Goal: Contribute content: Add original content to the website for others to see

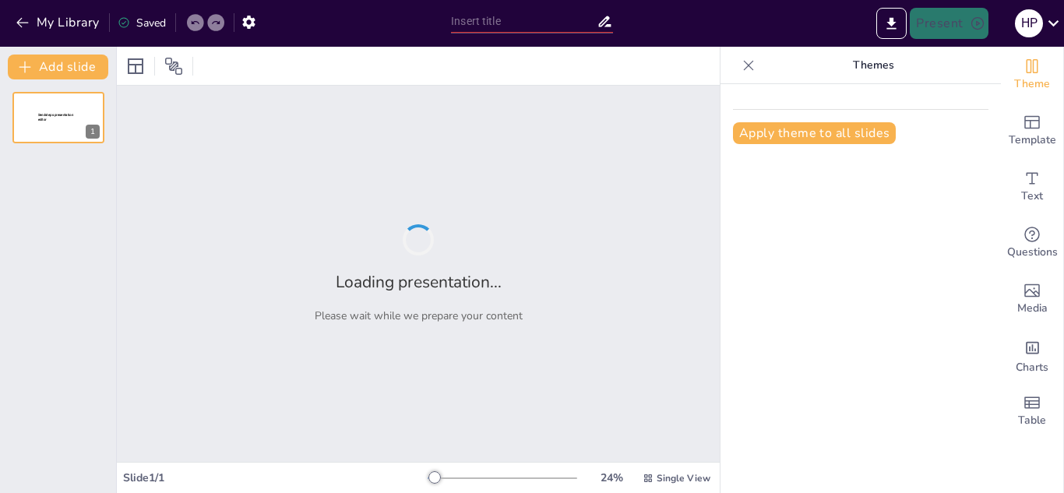
type input "NUTRESA"
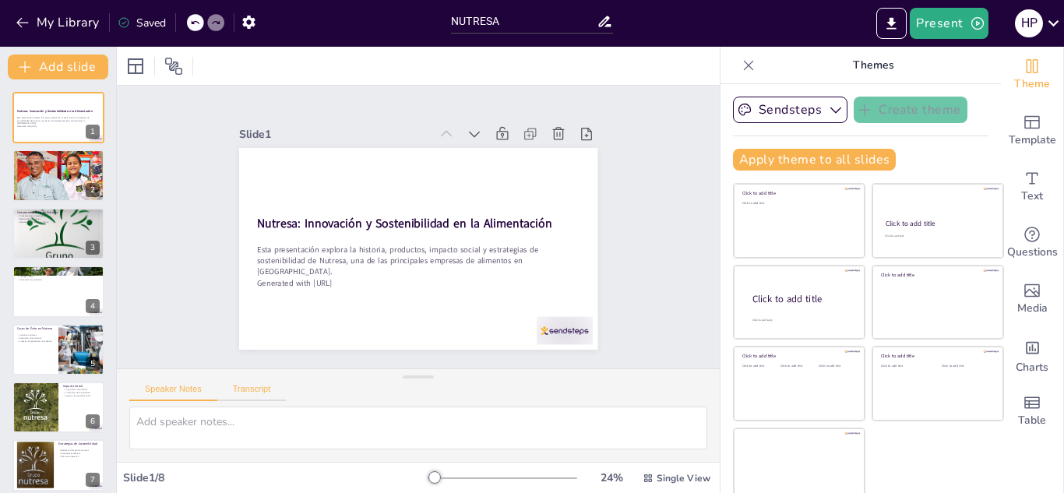
click at [268, 386] on button "Transcript" at bounding box center [251, 392] width 69 height 17
click at [167, 385] on button "Speaker Notes" at bounding box center [173, 392] width 88 height 17
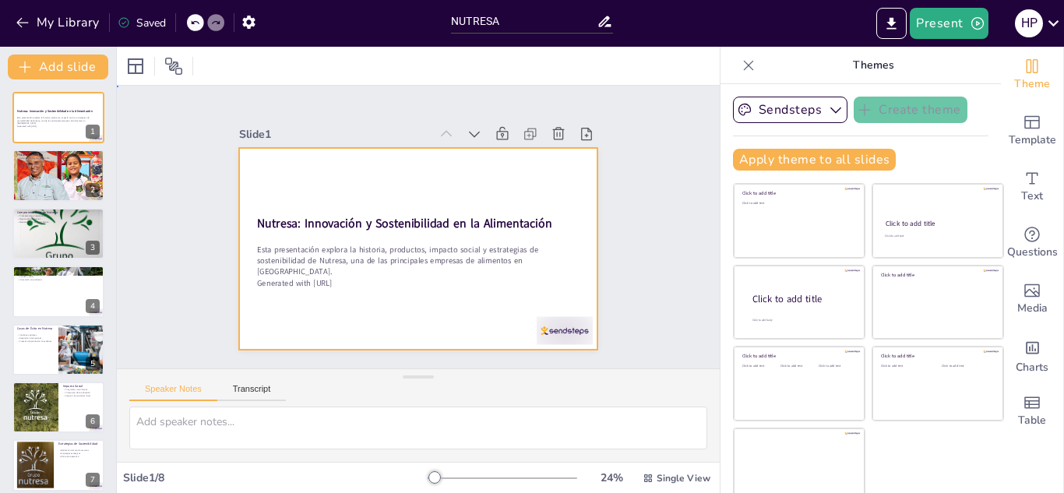
click at [535, 284] on div at bounding box center [412, 248] width 404 height 303
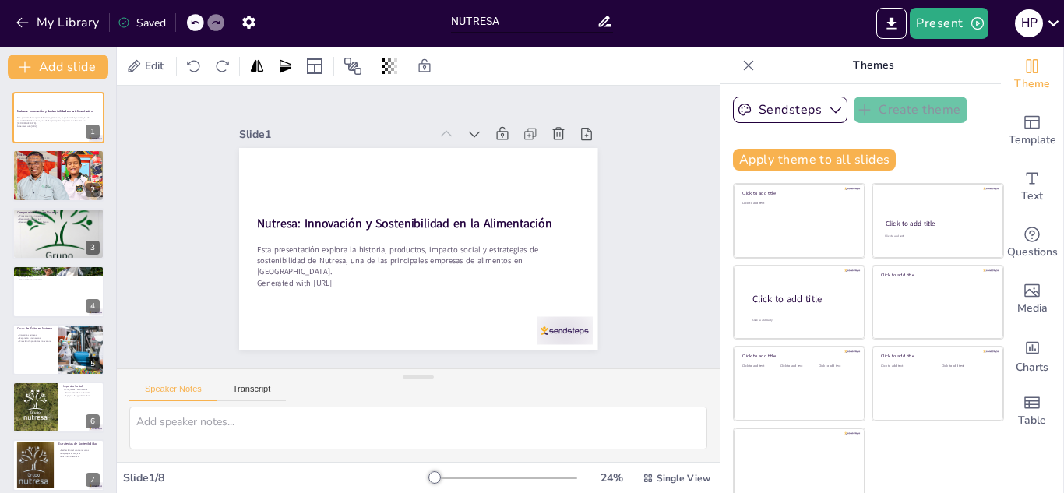
click at [741, 61] on icon at bounding box center [749, 66] width 16 height 16
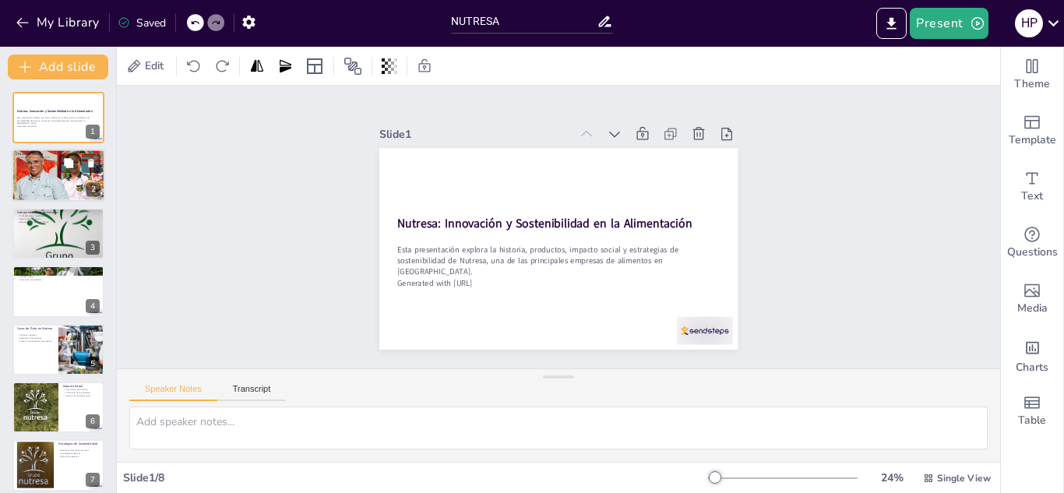
click at [23, 173] on div at bounding box center [58, 176] width 160 height 53
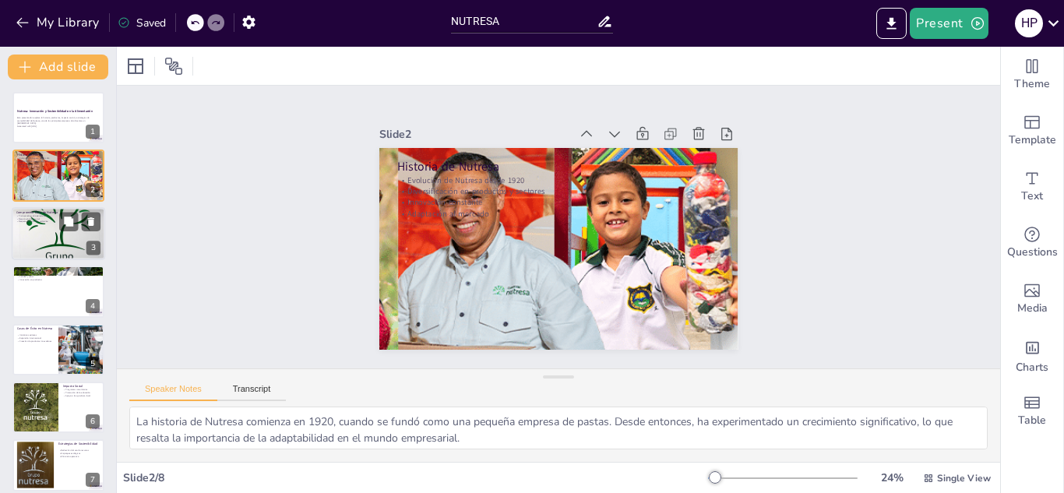
click at [28, 226] on div at bounding box center [58, 233] width 93 height 93
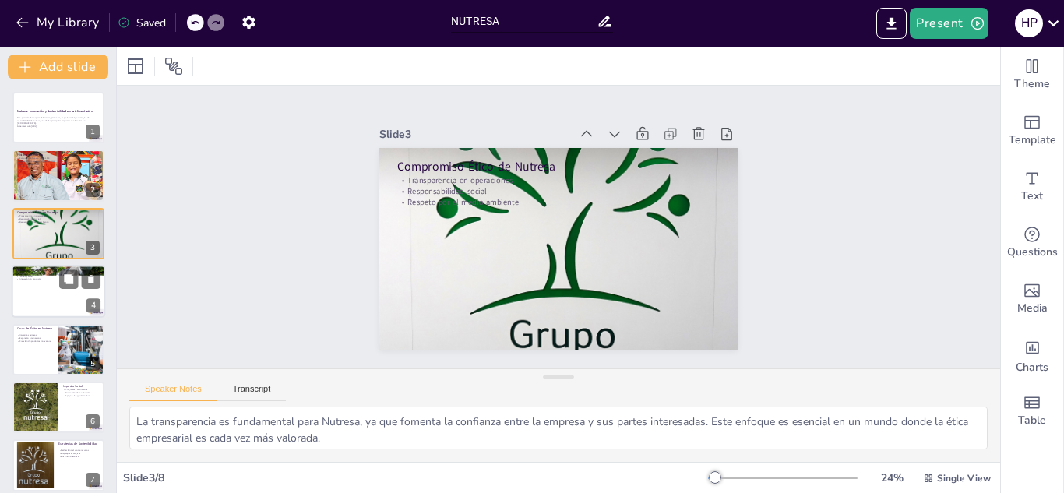
click at [49, 287] on div at bounding box center [58, 291] width 93 height 53
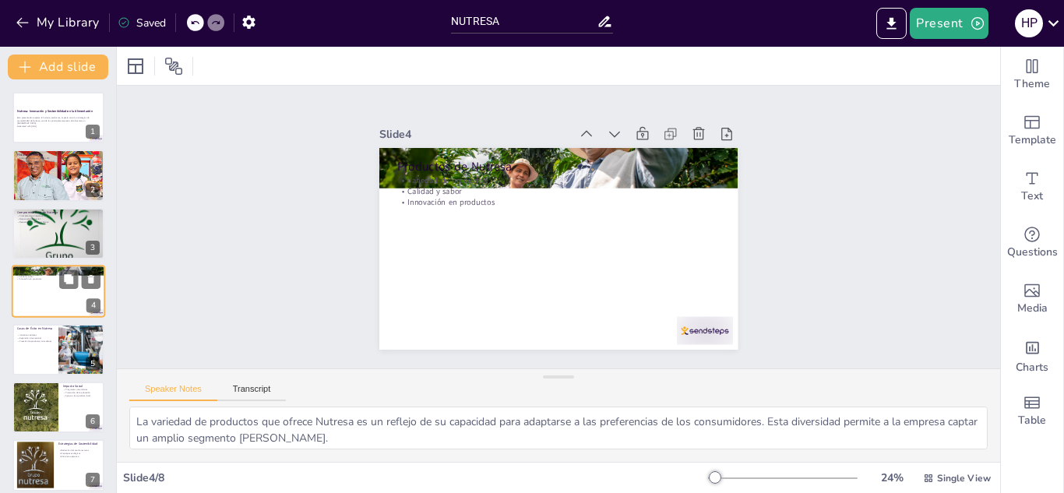
scroll to position [5, 0]
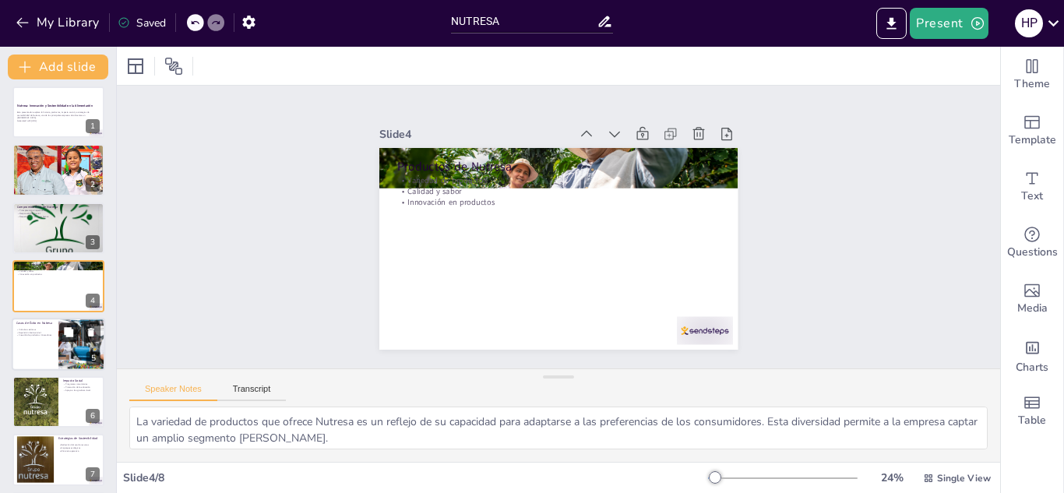
click at [62, 337] on button at bounding box center [68, 331] width 19 height 19
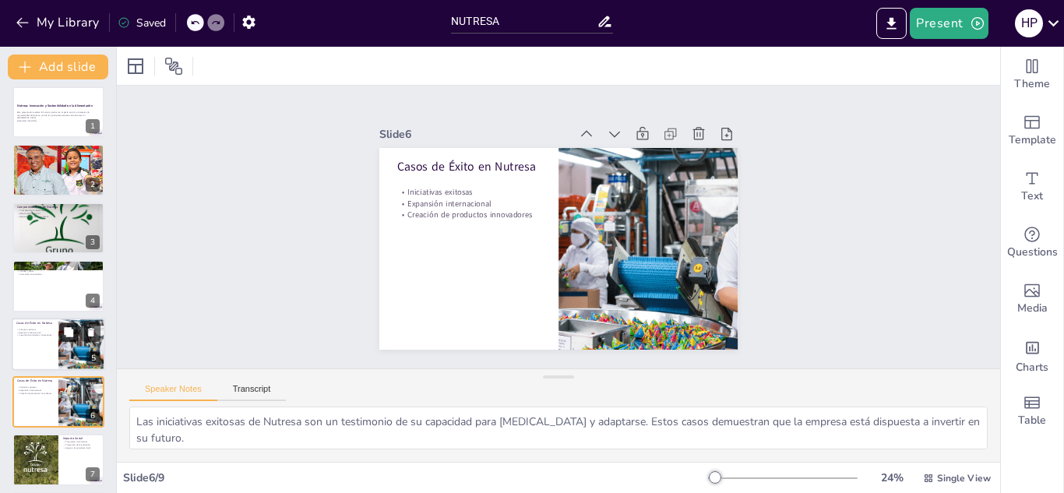
scroll to position [122, 0]
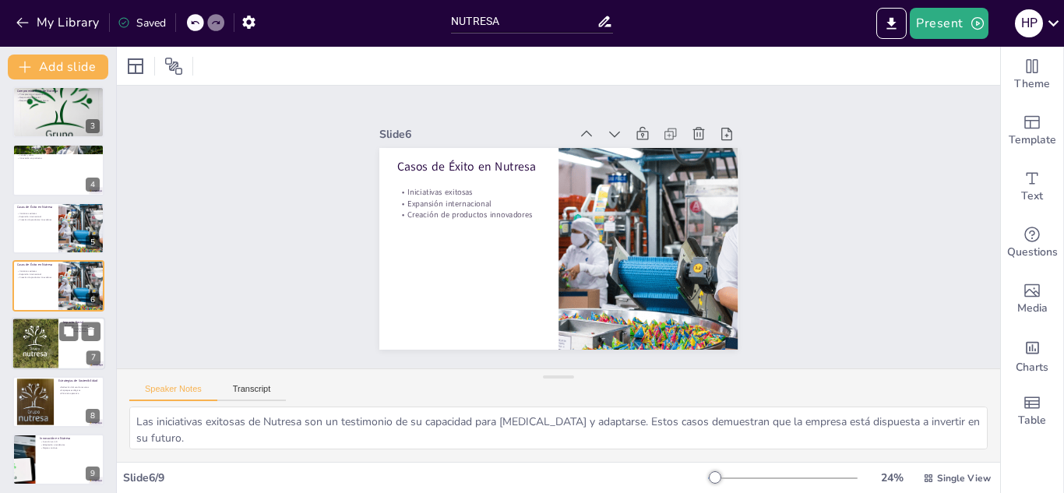
click at [41, 352] on div at bounding box center [35, 344] width 53 height 53
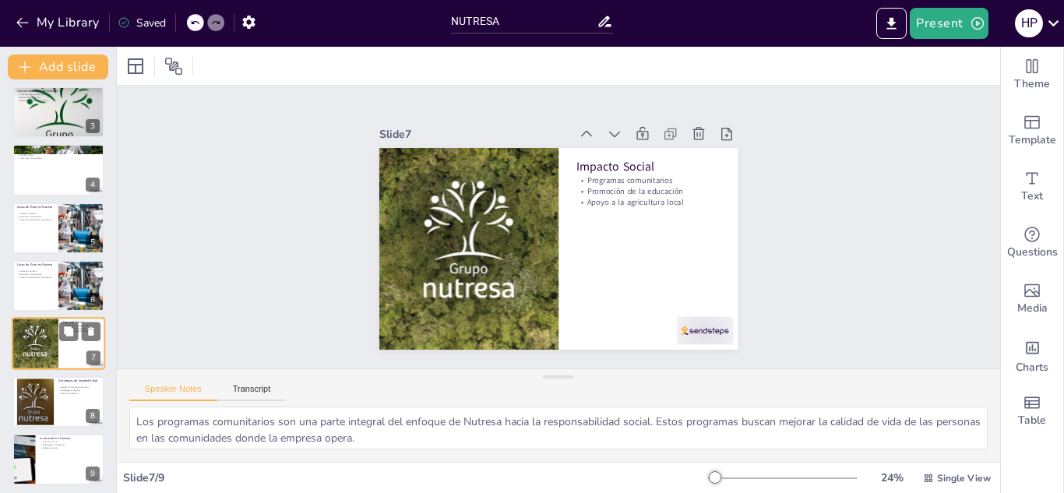
scroll to position [126, 0]
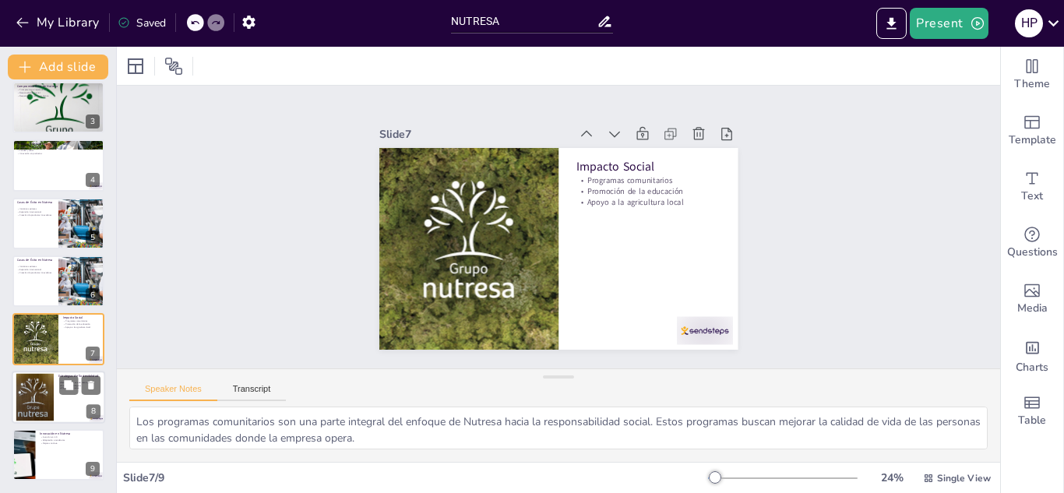
click at [38, 382] on div at bounding box center [35, 397] width 76 height 48
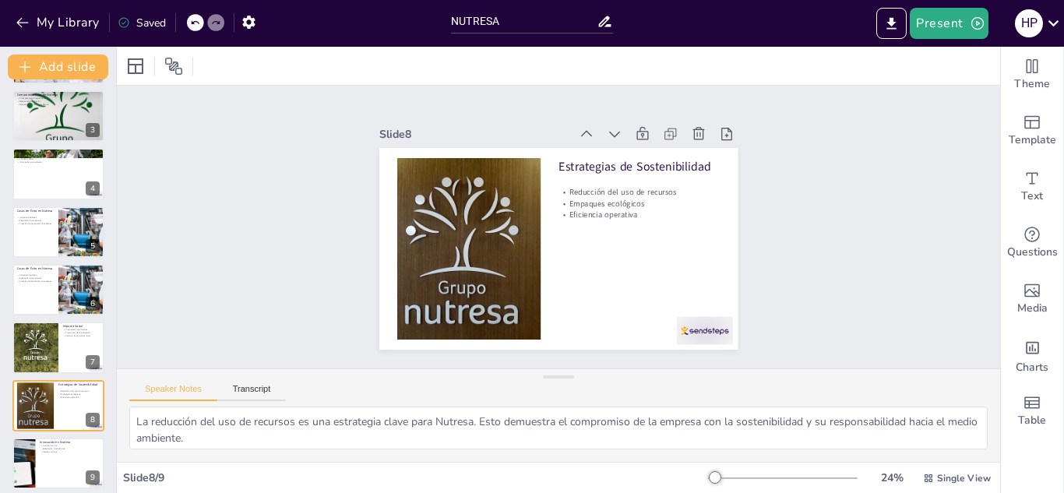
scroll to position [116, 0]
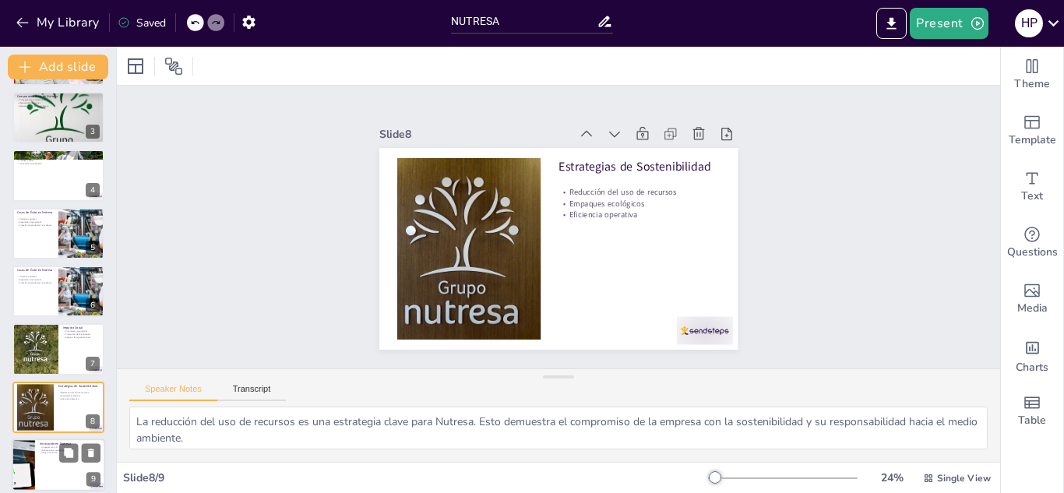
click at [49, 454] on p "Mejora continua" at bounding box center [70, 453] width 61 height 3
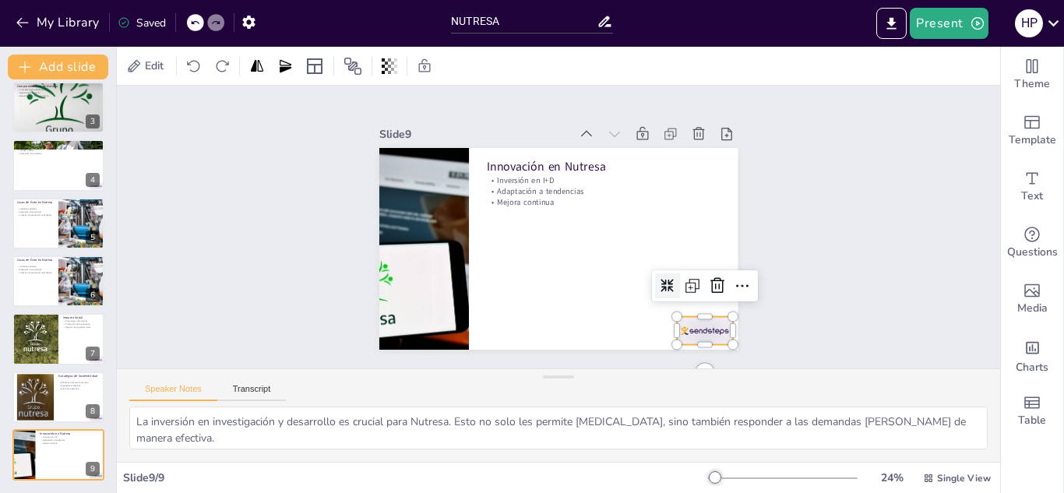
click at [410, 257] on div at bounding box center [379, 229] width 62 height 55
click at [692, 333] on icon at bounding box center [680, 345] width 25 height 25
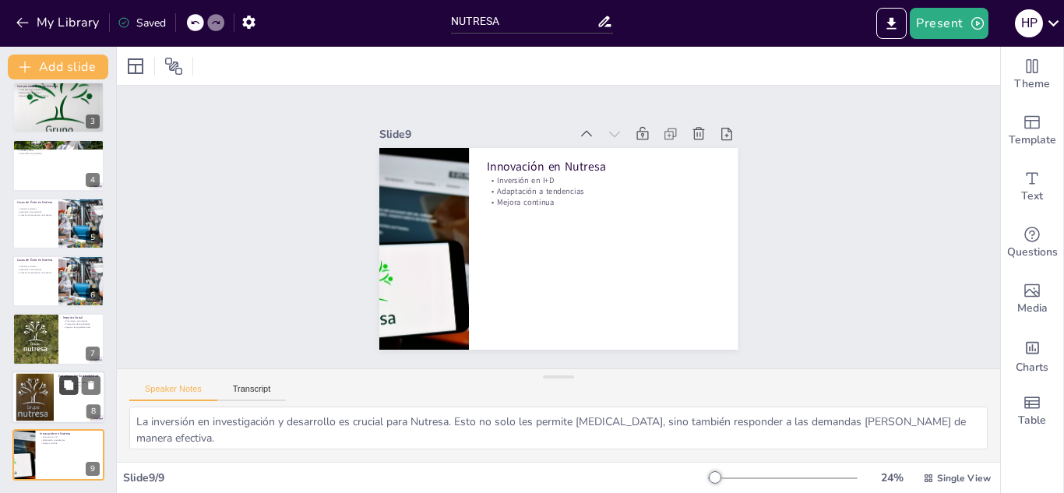
click at [63, 392] on button at bounding box center [68, 384] width 19 height 19
type textarea "La reducción del uso de recursos es una estrategia clave para Nutresa. Esto dem…"
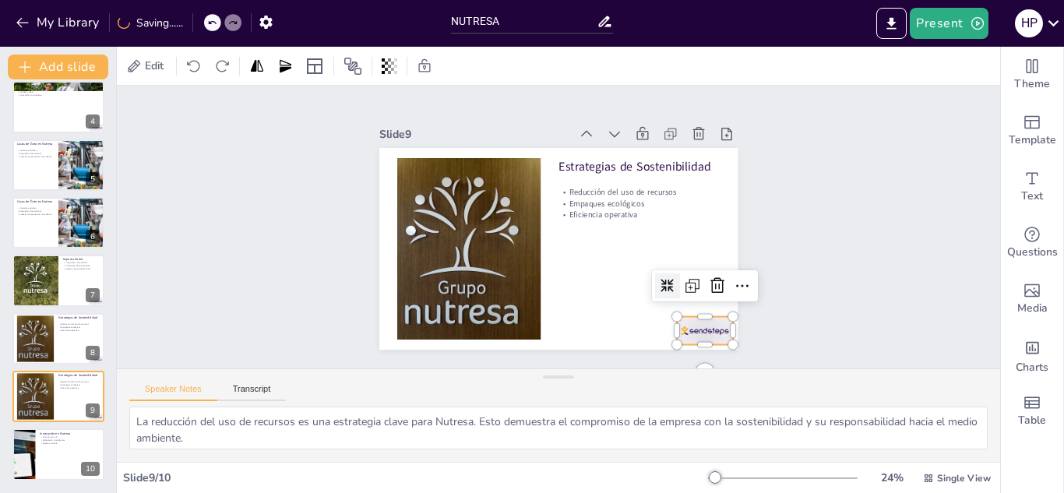
click at [681, 357] on div at bounding box center [649, 381] width 62 height 48
click at [703, 320] on icon at bounding box center [690, 331] width 23 height 23
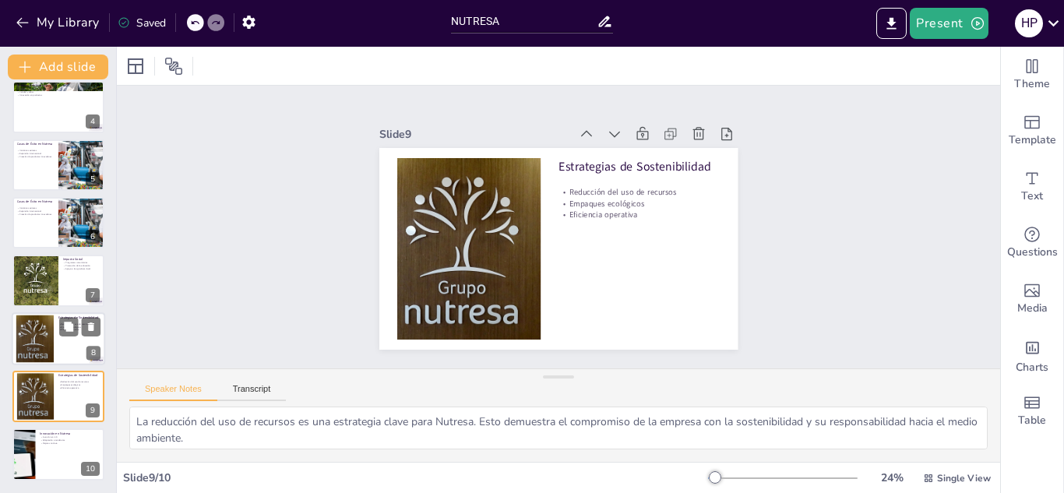
click at [50, 347] on div at bounding box center [35, 339] width 76 height 48
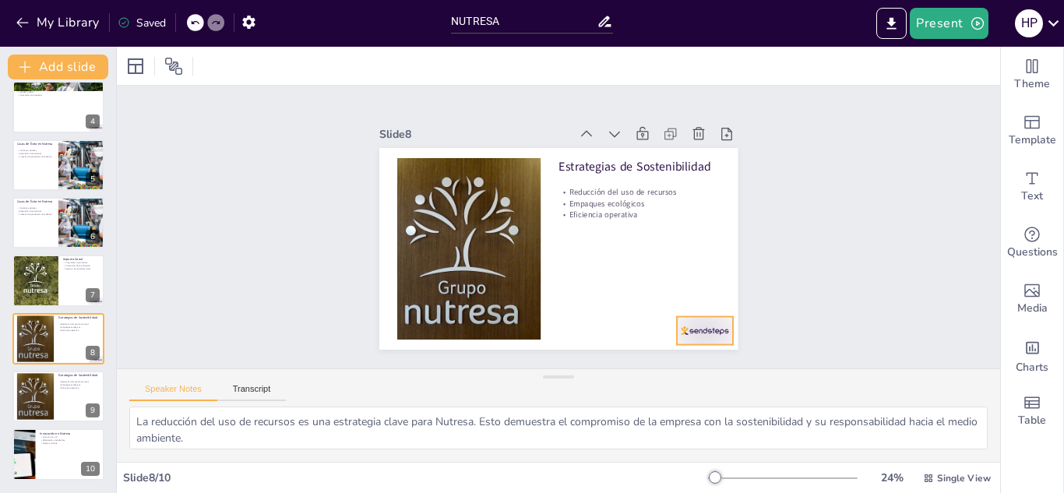
click at [456, 333] on div at bounding box center [439, 362] width 33 height 58
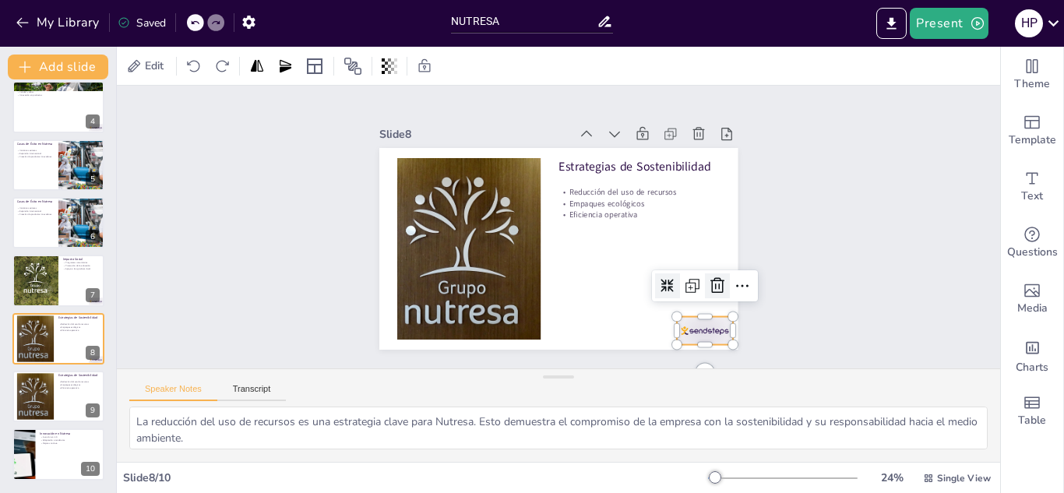
click at [680, 344] on icon at bounding box center [667, 357] width 26 height 26
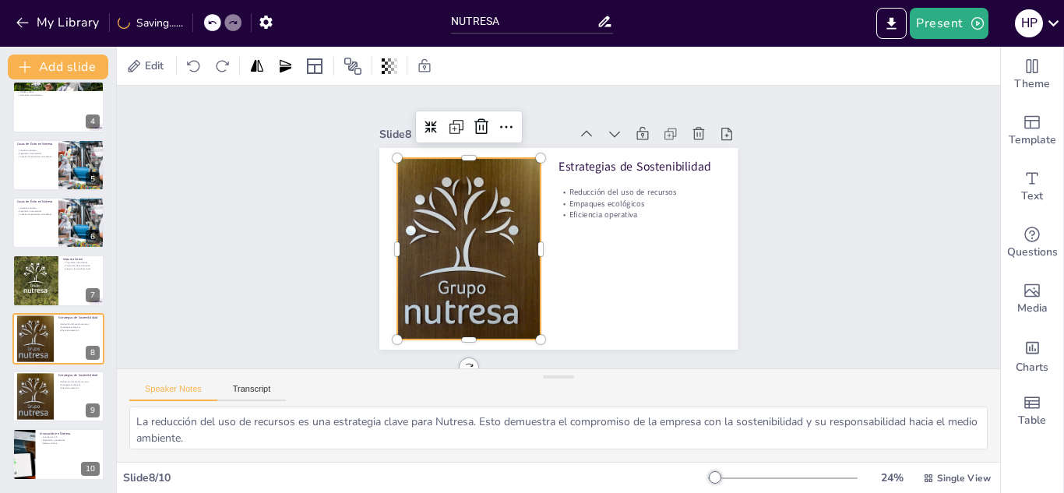
click at [509, 233] on div at bounding box center [466, 230] width 322 height 238
click at [559, 111] on icon at bounding box center [569, 100] width 20 height 21
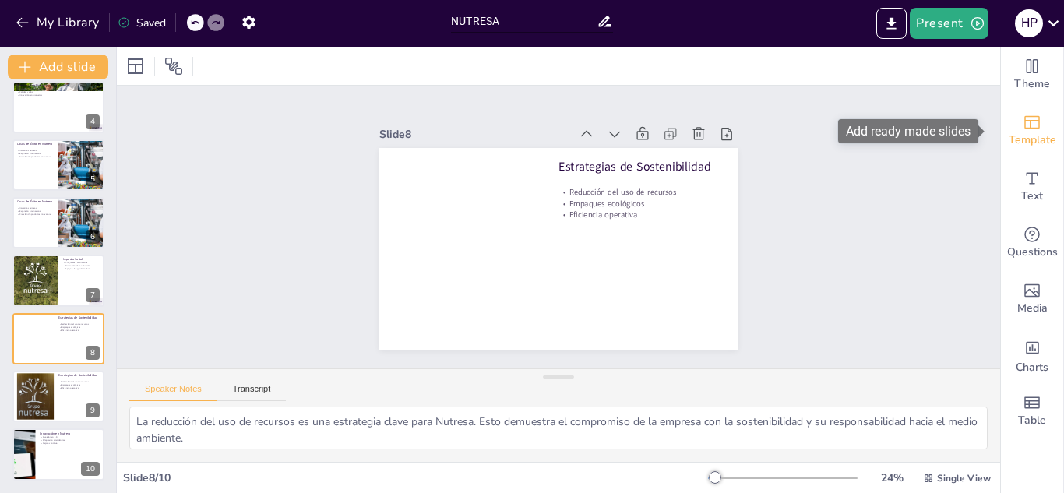
click at [1020, 142] on span "Template" at bounding box center [1033, 140] width 48 height 17
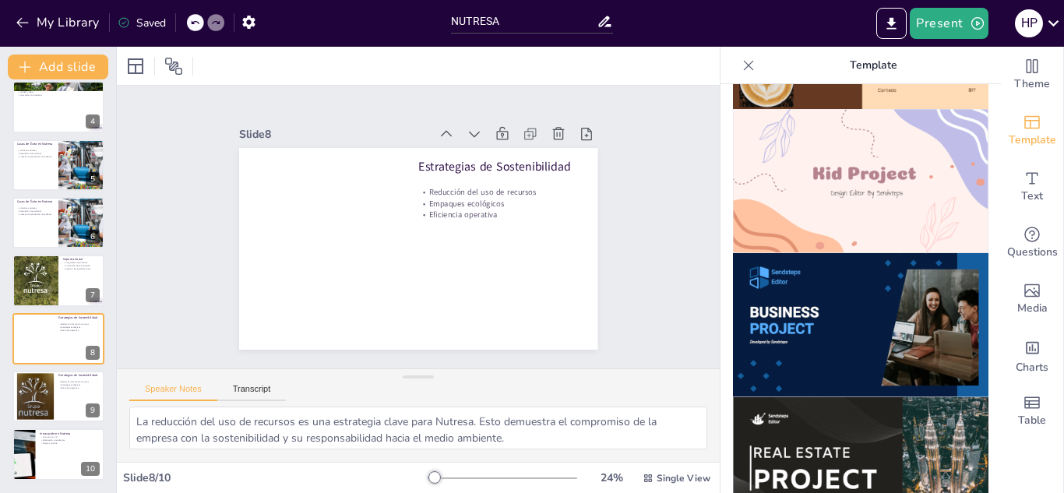
scroll to position [0, 0]
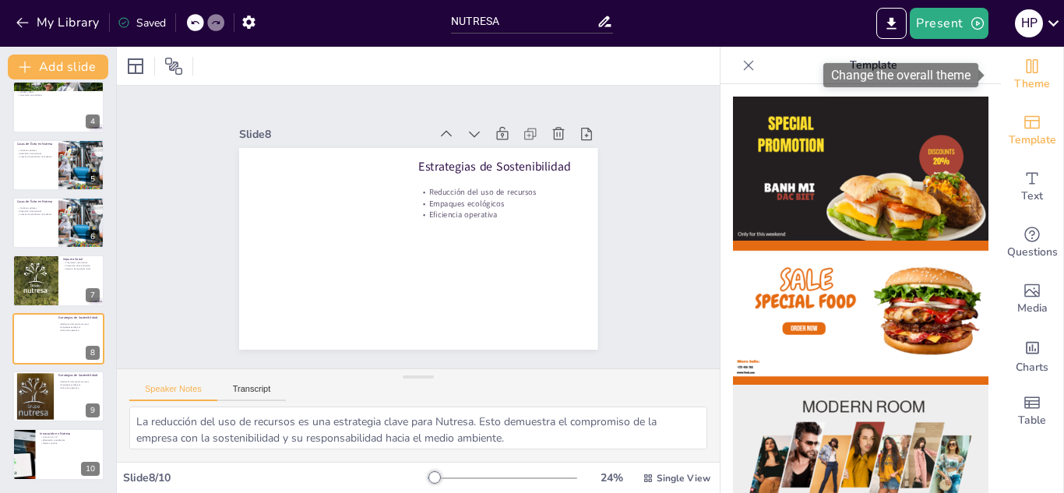
click at [1014, 76] on span "Theme" at bounding box center [1032, 84] width 36 height 17
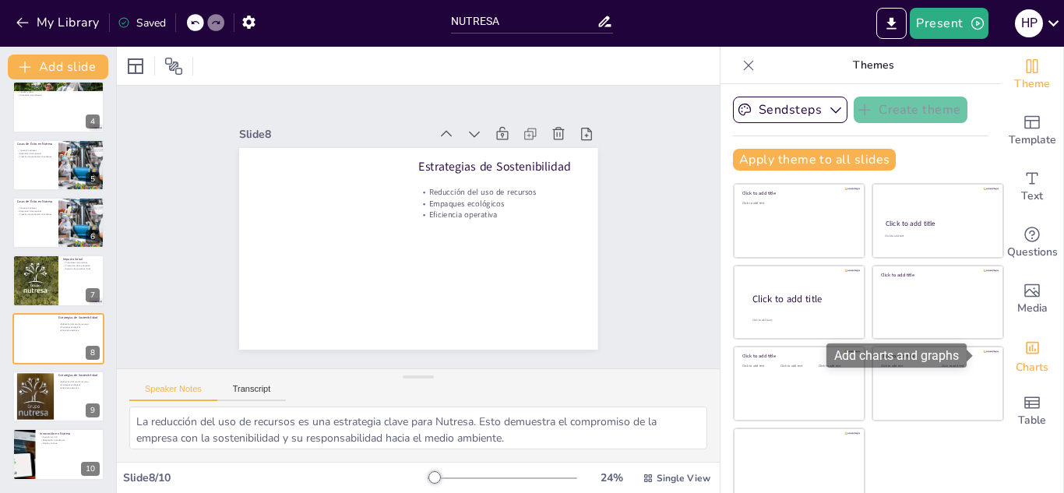
click at [1020, 368] on span "Charts" at bounding box center [1032, 367] width 33 height 17
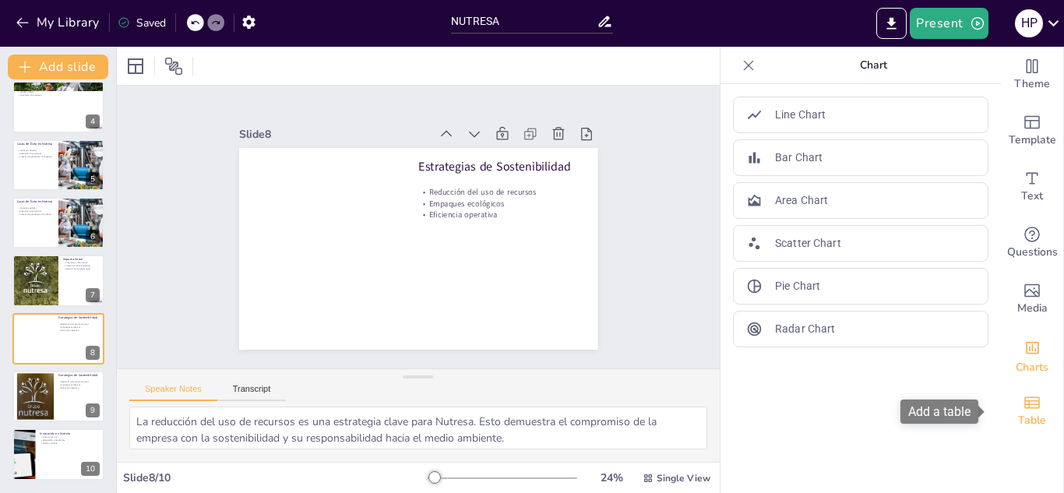
click at [1009, 393] on div "Table" at bounding box center [1032, 411] width 62 height 56
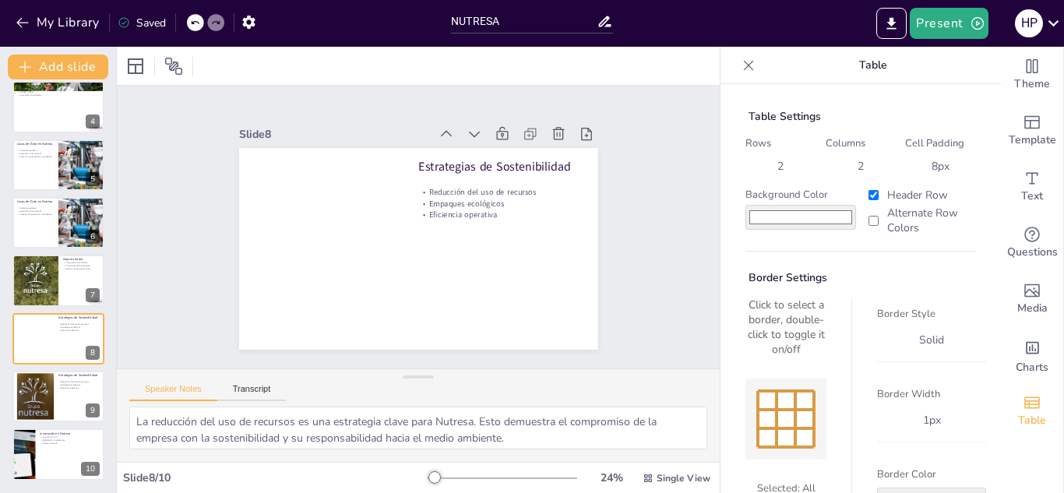
scroll to position [88, 0]
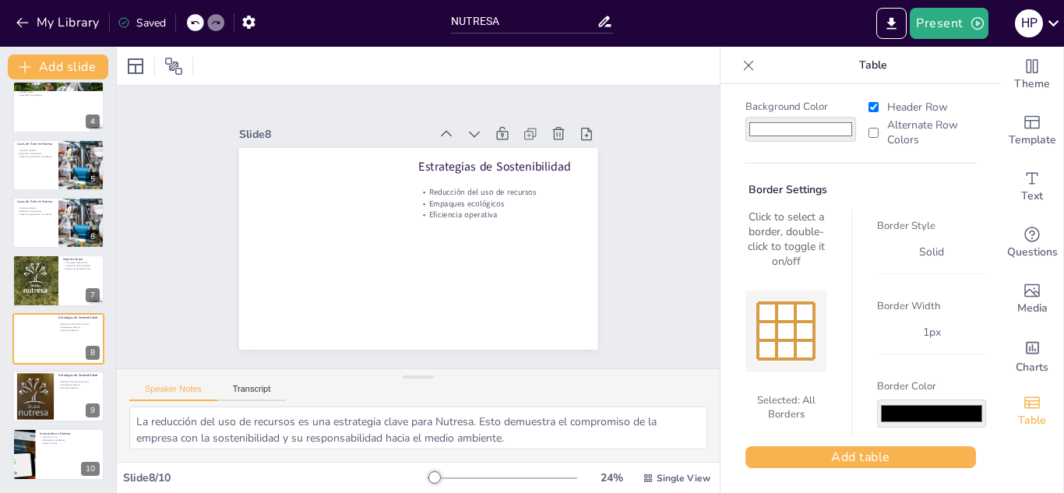
click at [938, 413] on input "#000000" at bounding box center [931, 414] width 109 height 28
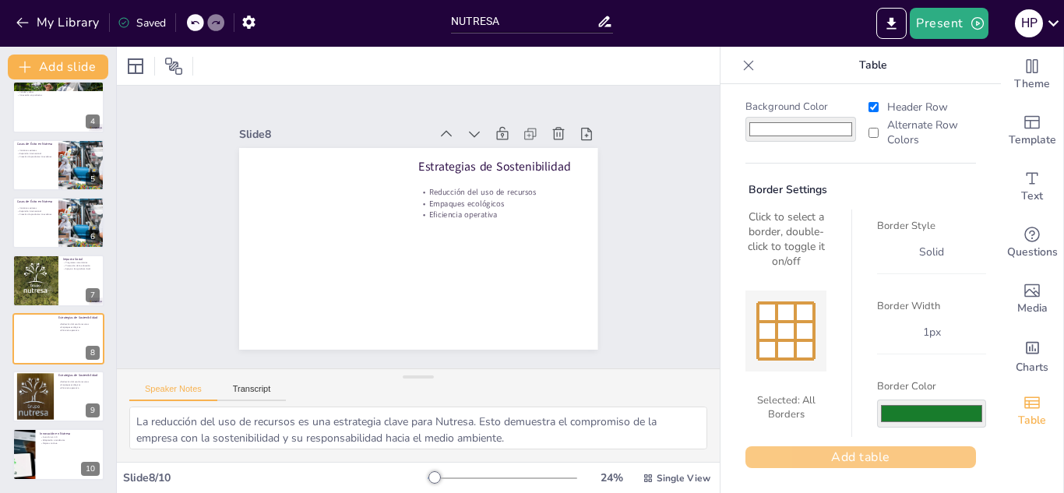
type input "#187c2c"
click at [890, 465] on button "Add table" at bounding box center [860, 457] width 231 height 22
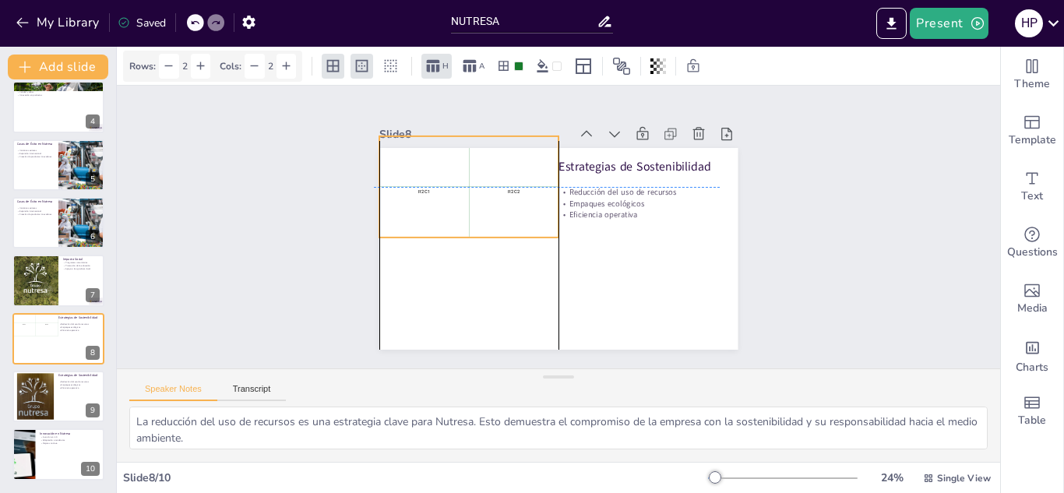
drag, startPoint x: 574, startPoint y: 216, endPoint x: 479, endPoint y: 158, distance: 111.1
click at [541, 158] on div "R1 C2" at bounding box center [585, 152] width 89 height 97
click at [511, 72] on div at bounding box center [510, 66] width 26 height 14
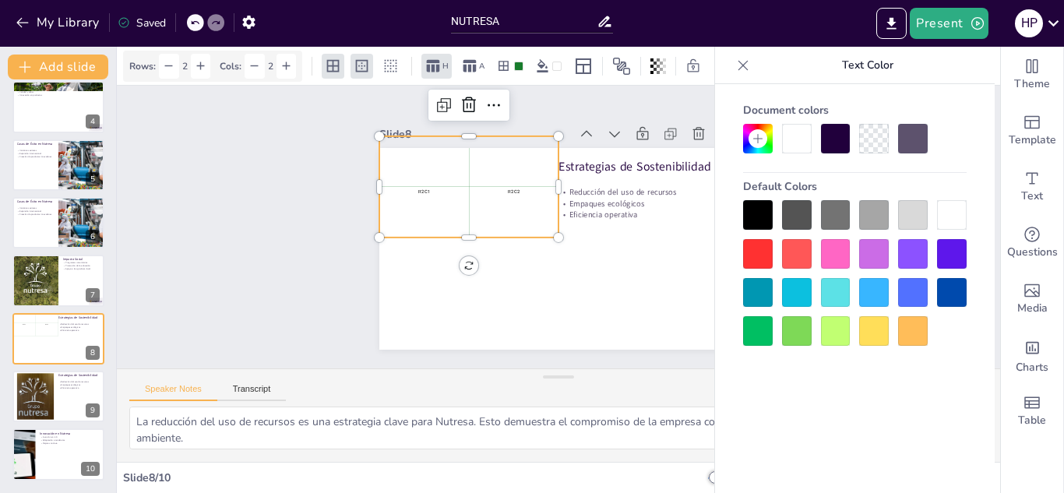
click at [747, 328] on div at bounding box center [758, 331] width 30 height 30
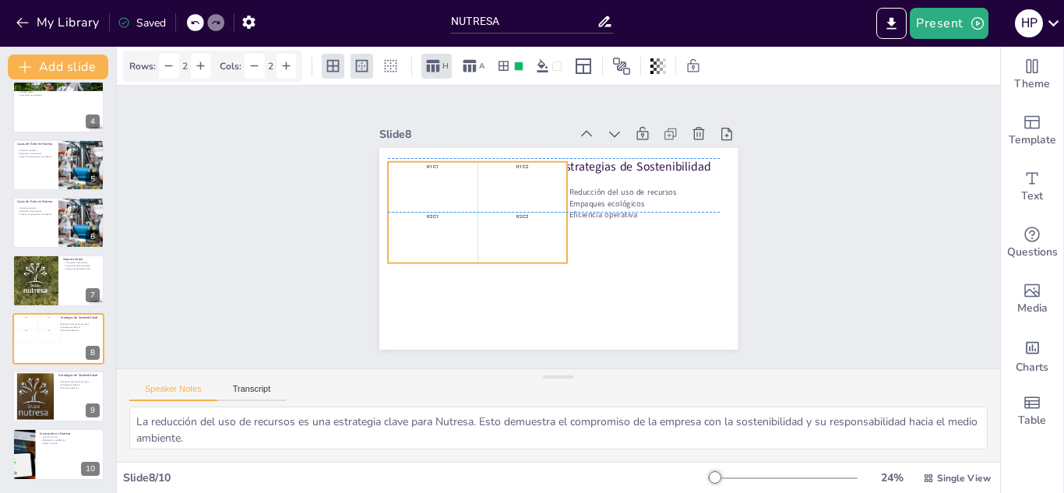
drag, startPoint x: 435, startPoint y: 182, endPoint x: 444, endPoint y: 217, distance: 35.3
click at [444, 217] on td "R2 C1" at bounding box center [444, 173] width 103 height 89
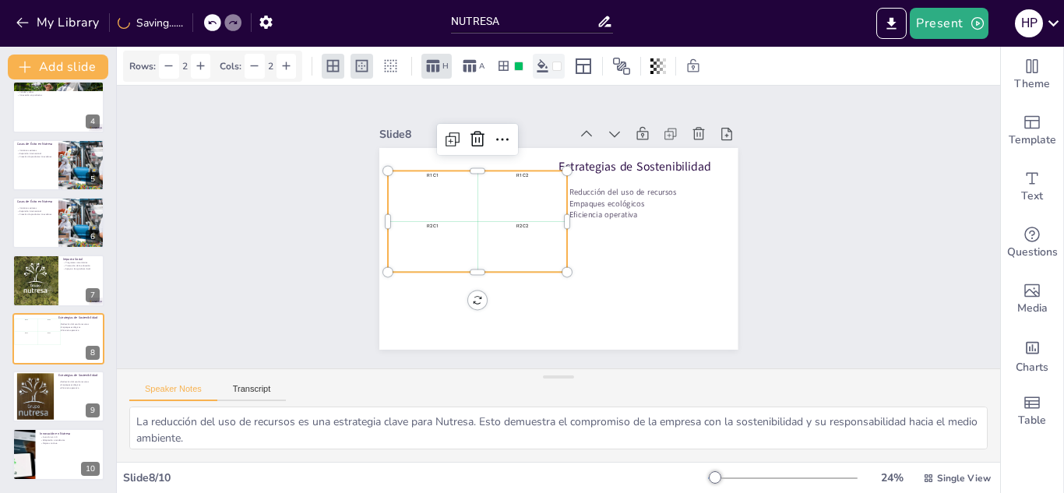
click at [537, 69] on icon at bounding box center [543, 66] width 14 height 14
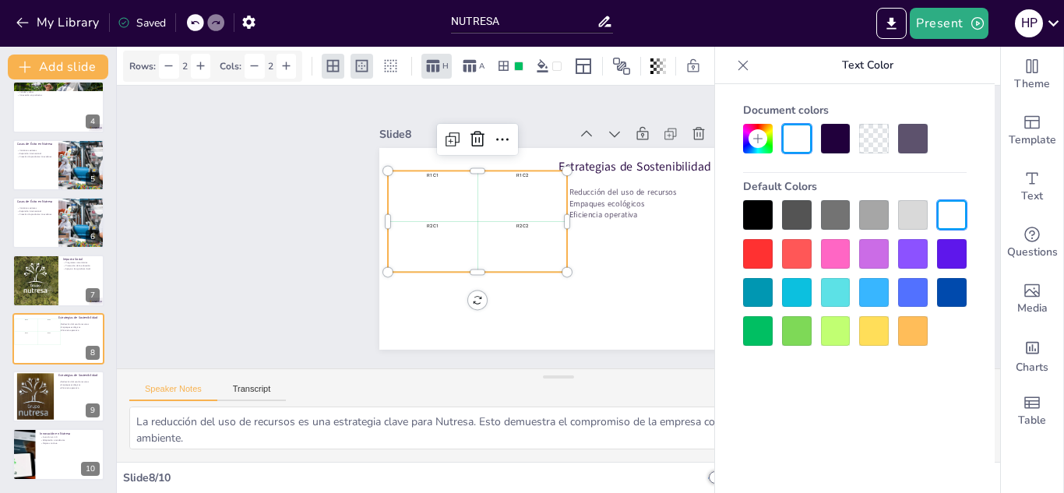
click at [756, 322] on div at bounding box center [758, 331] width 30 height 30
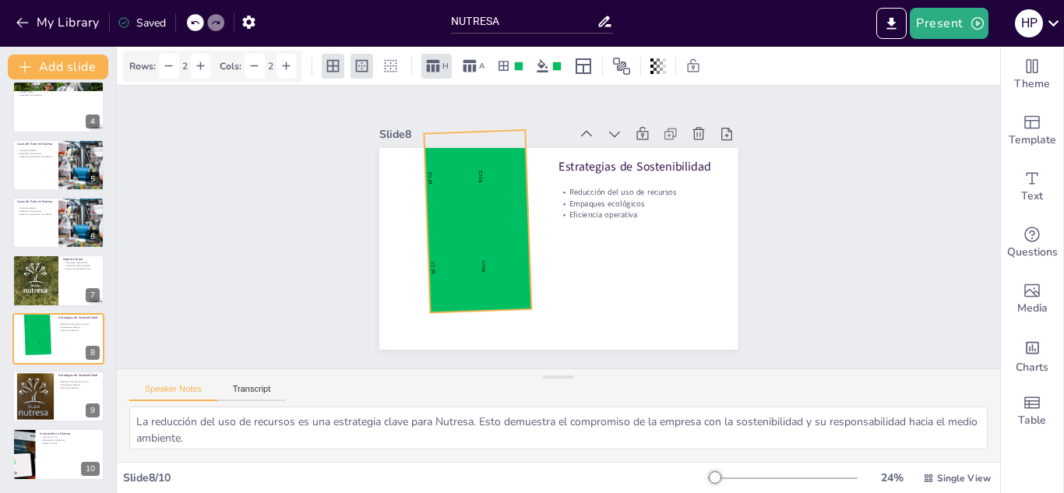
drag, startPoint x: 469, startPoint y: 296, endPoint x: 502, endPoint y: 214, distance: 88.1
click at [502, 214] on div "Estrategias de Sostenibilidad Reducción del uso de recursos Empaques ecológicos…" at bounding box center [552, 248] width 404 height 303
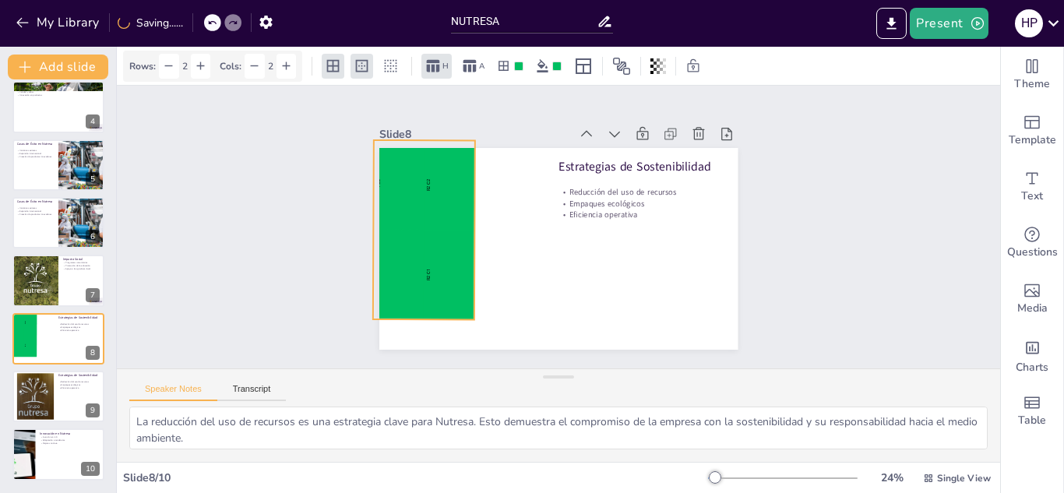
drag, startPoint x: 488, startPoint y: 223, endPoint x: 434, endPoint y: 232, distance: 54.6
click at [442, 161] on div "R2 C1" at bounding box center [489, 129] width 94 height 64
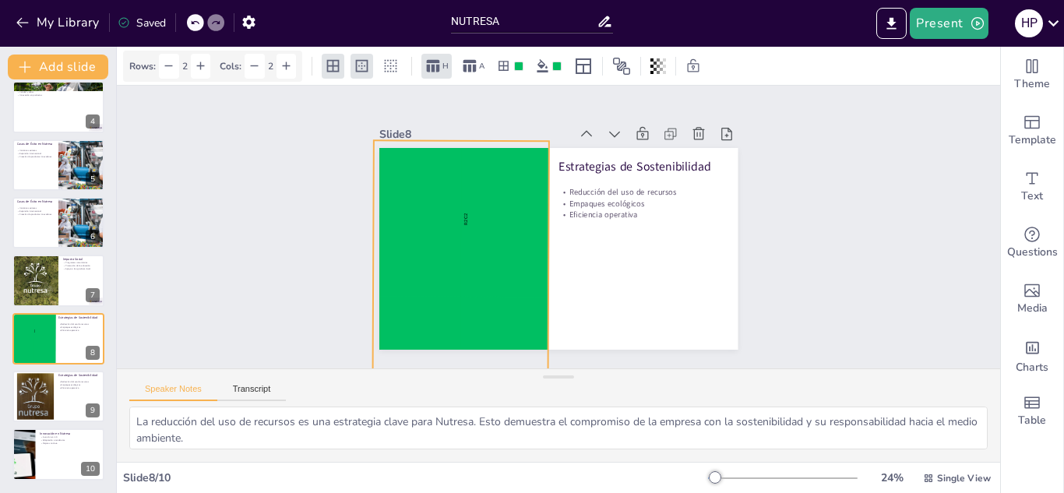
drag, startPoint x: 462, startPoint y: 313, endPoint x: 536, endPoint y: 363, distance: 89.2
click at [536, 363] on div "Slide 1 Nutresa: Innovación y Sostenibilidad en la Alimentación Esta presentaci…" at bounding box center [559, 227] width 928 height 542
click at [459, 221] on div "R2 C2" at bounding box center [511, 198] width 139 height 174
click at [472, 153] on p "R2 C2" at bounding box center [547, 134] width 150 height 37
click at [456, 217] on p "R2 C2" at bounding box center [482, 173] width 82 height 135
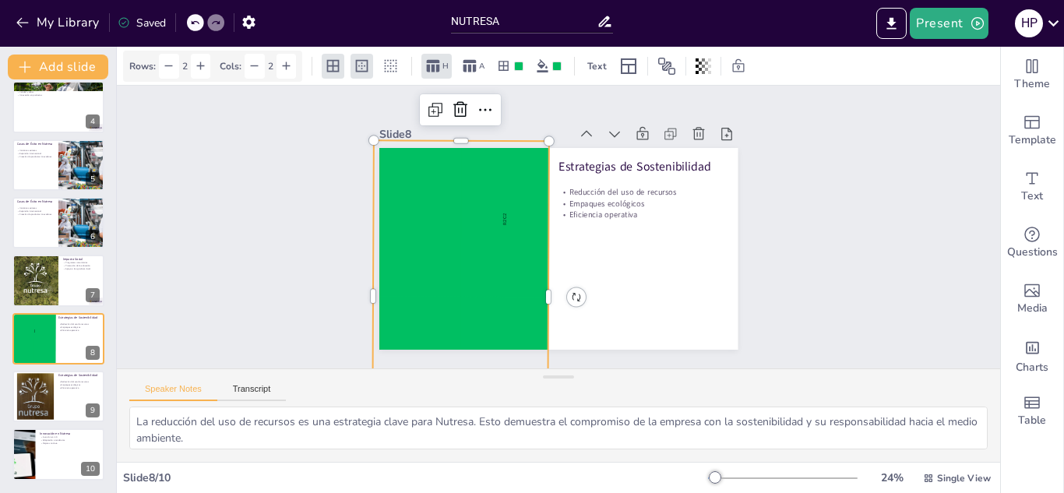
click at [495, 218] on p "R2 C2" at bounding box center [507, 208] width 38 height 150
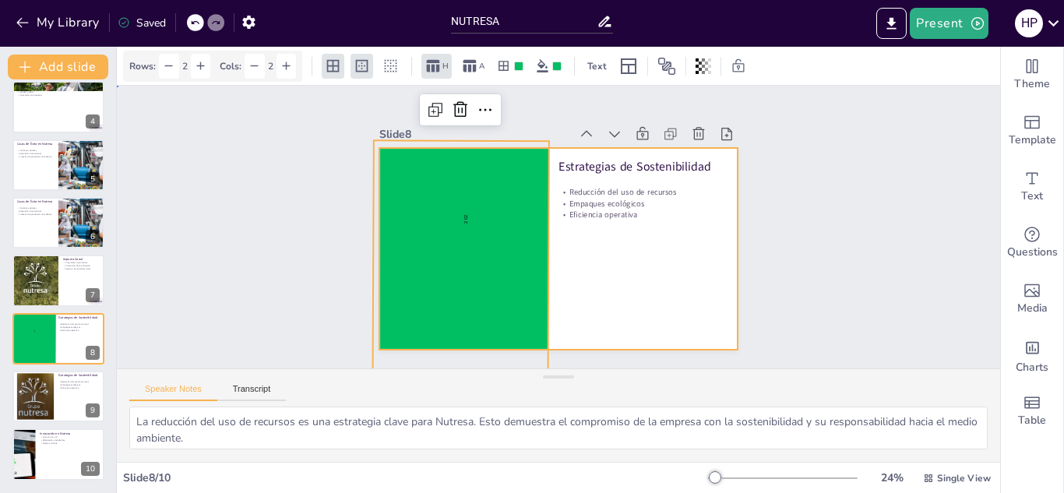
click at [692, 295] on div at bounding box center [550, 247] width 410 height 330
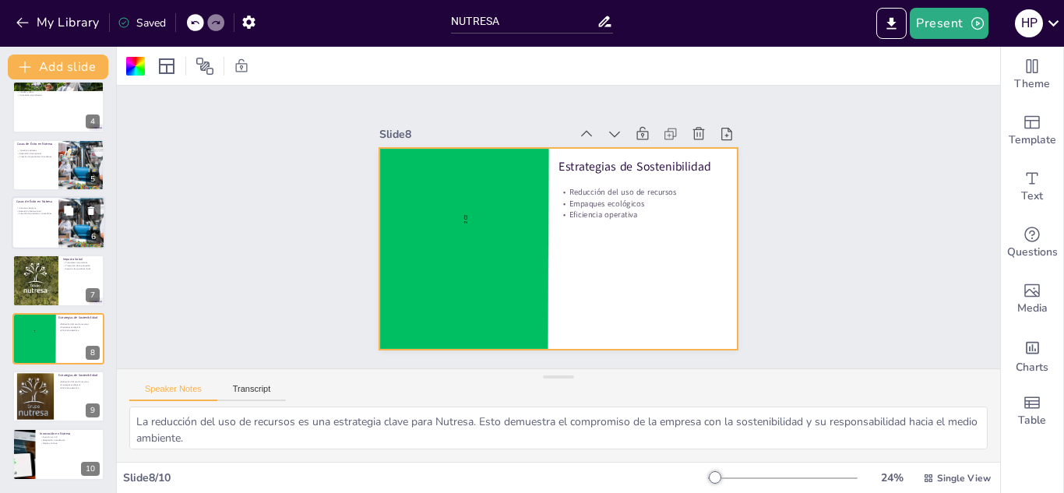
click at [38, 208] on p "Iniciativas exitosas" at bounding box center [34, 207] width 37 height 3
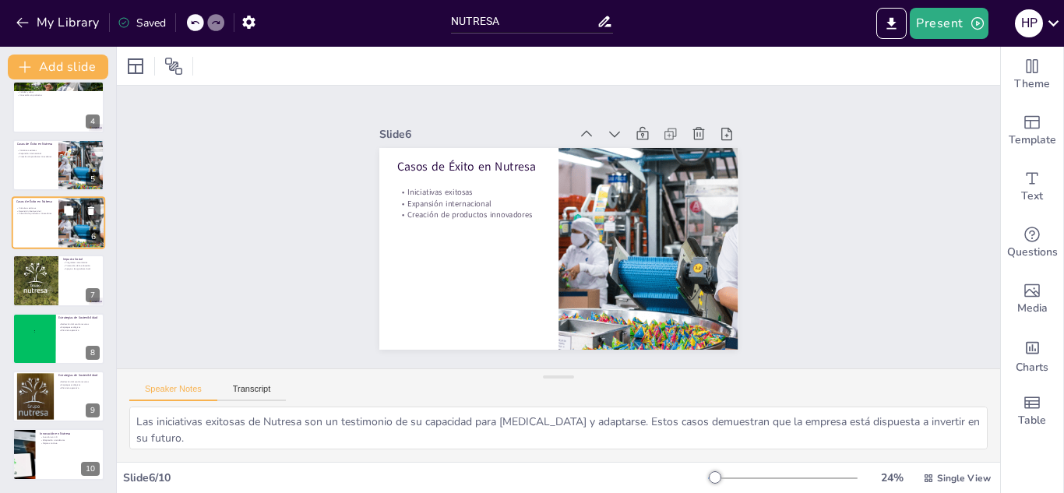
scroll to position [122, 0]
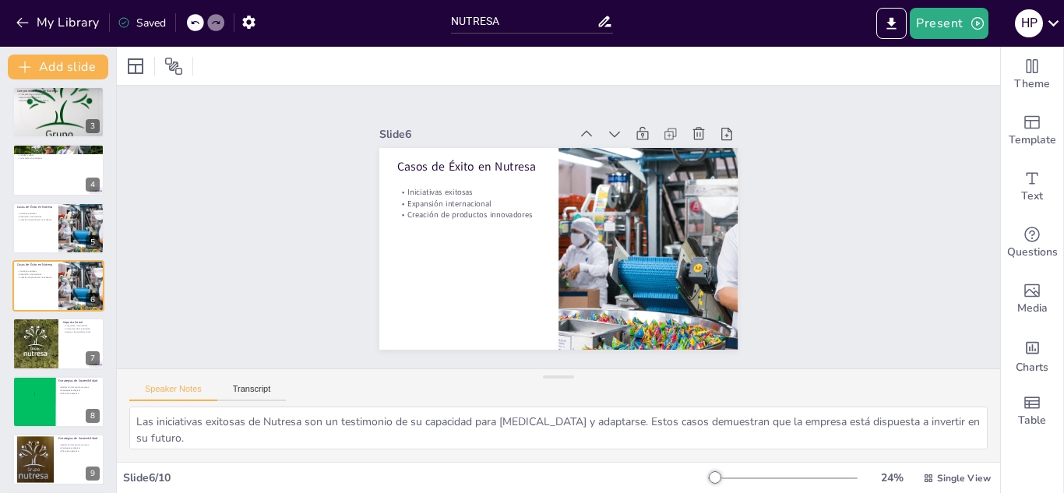
click at [38, 199] on div "Nutresa: Innovación y Sostenibilidad en la Alimentación Esta presentación explo…" at bounding box center [58, 256] width 116 height 573
click at [37, 226] on div at bounding box center [58, 228] width 93 height 53
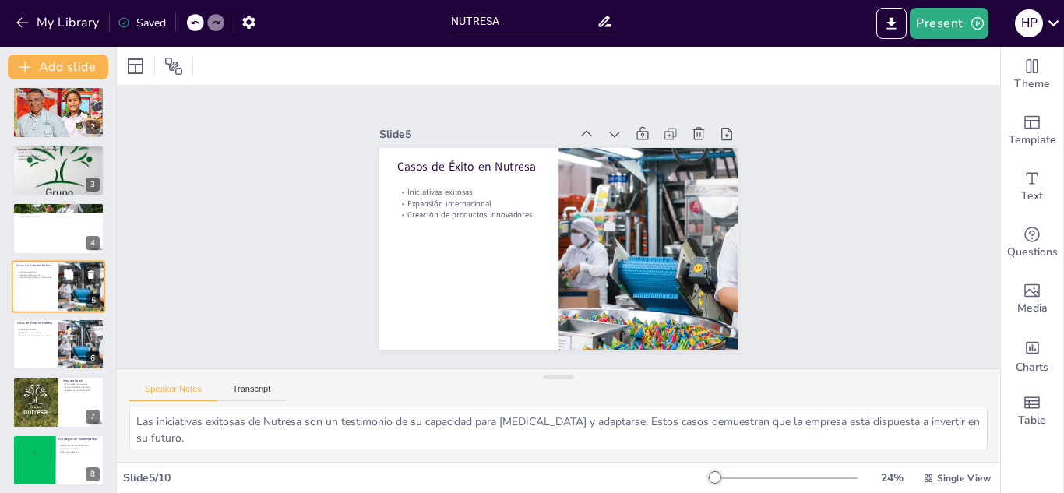
click at [37, 226] on div at bounding box center [58, 228] width 92 height 51
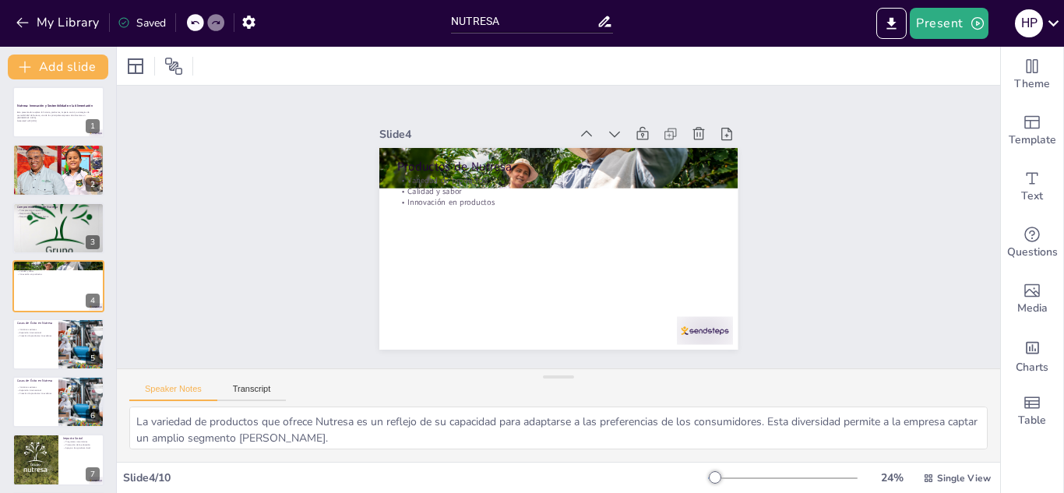
scroll to position [0, 0]
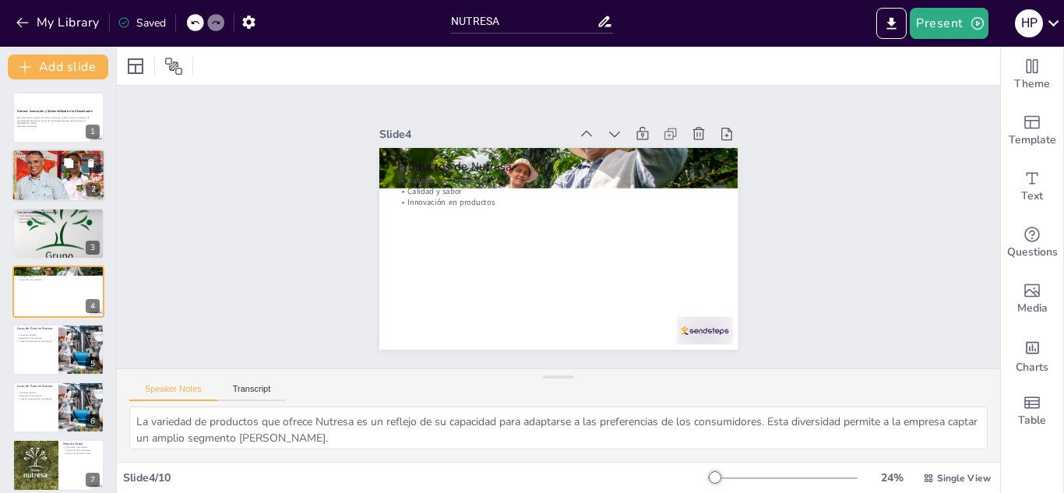
click at [39, 189] on div at bounding box center [58, 176] width 160 height 53
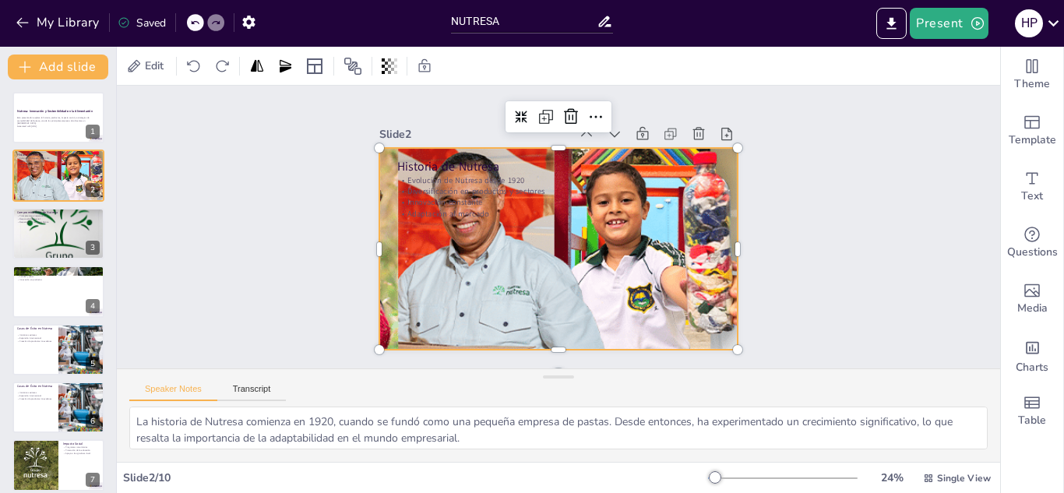
click at [525, 269] on div at bounding box center [551, 248] width 643 height 381
click at [615, 127] on icon at bounding box center [624, 137] width 19 height 20
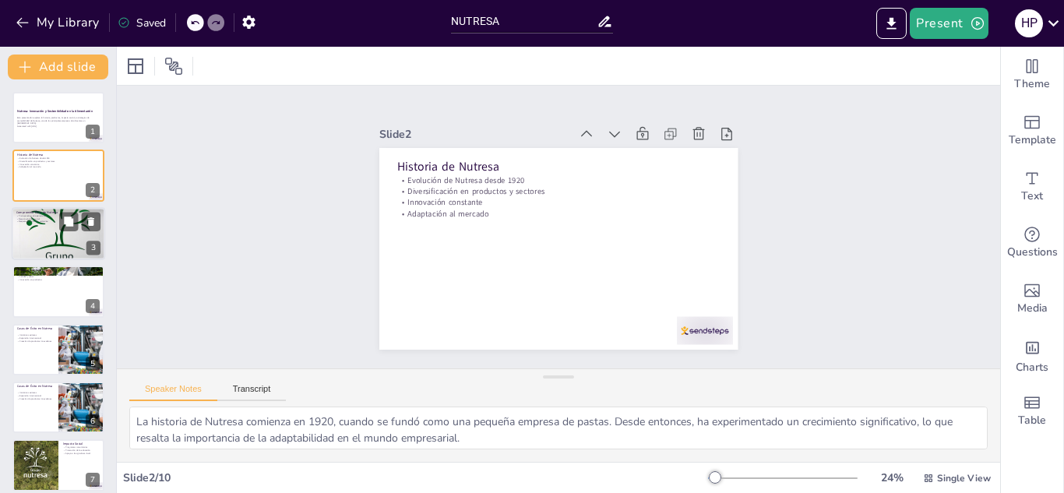
click at [68, 246] on div at bounding box center [58, 233] width 93 height 93
type textarea "La transparencia es fundamental para Nutresa, ya que fomenta la confianza entre…"
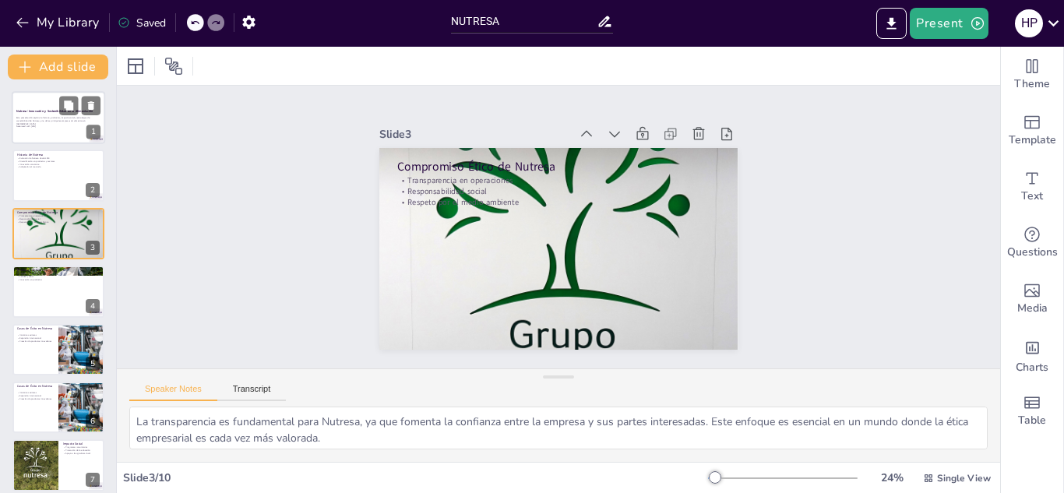
click at [55, 117] on p "Esta presentación explora la historia, productos, impacto social y estrategias …" at bounding box center [58, 120] width 84 height 9
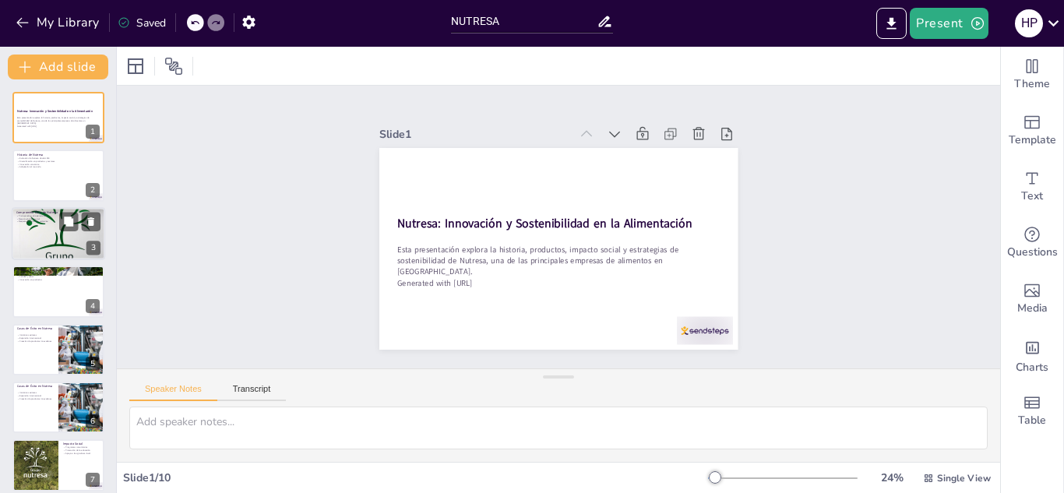
click at [58, 246] on div at bounding box center [58, 233] width 93 height 93
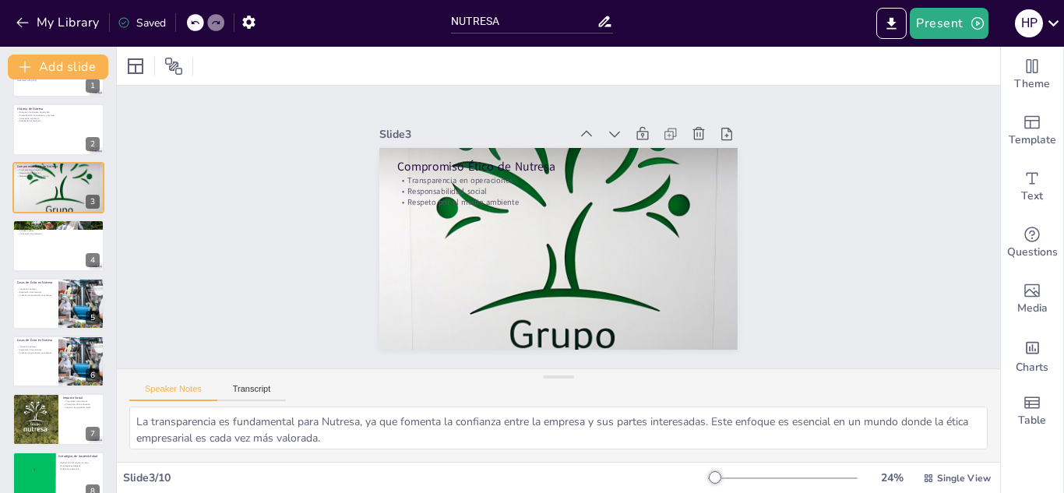
scroll to position [72, 0]
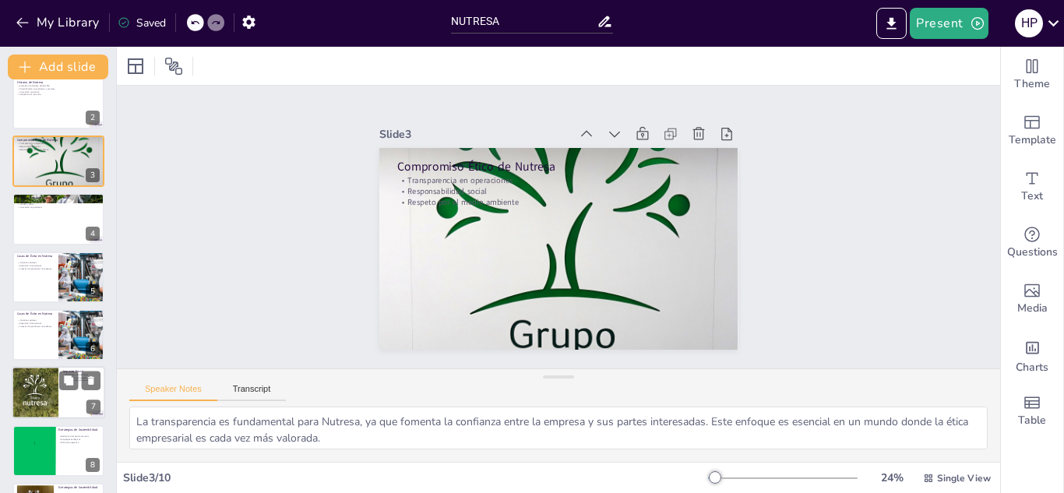
click at [28, 396] on div at bounding box center [35, 393] width 53 height 53
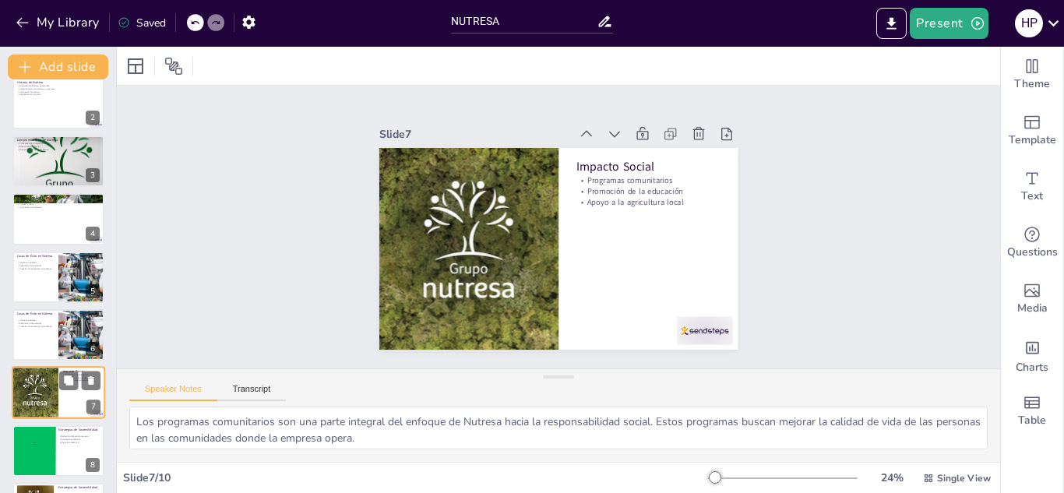
scroll to position [179, 0]
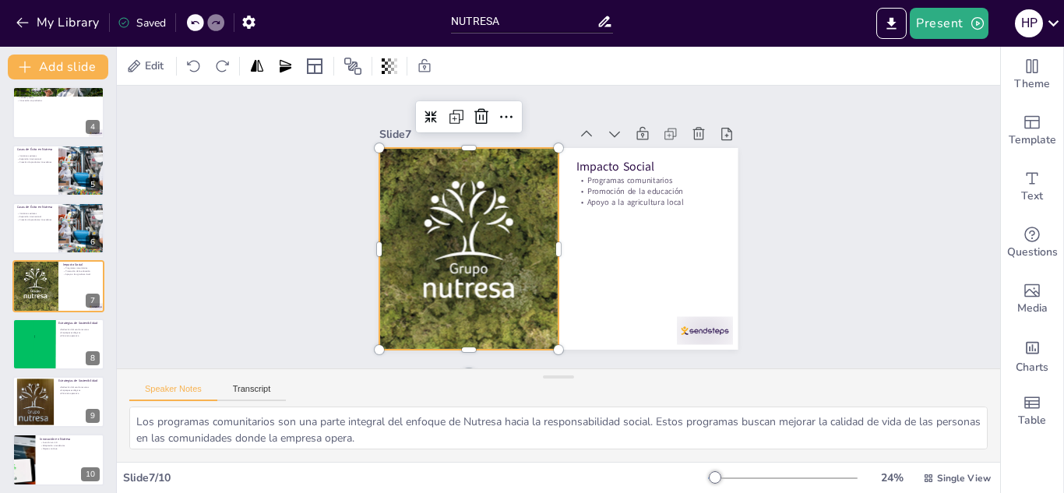
click at [439, 280] on div at bounding box center [467, 210] width 266 height 266
click at [439, 280] on div at bounding box center [474, 192] width 282 height 282
click at [44, 404] on div at bounding box center [35, 403] width 76 height 48
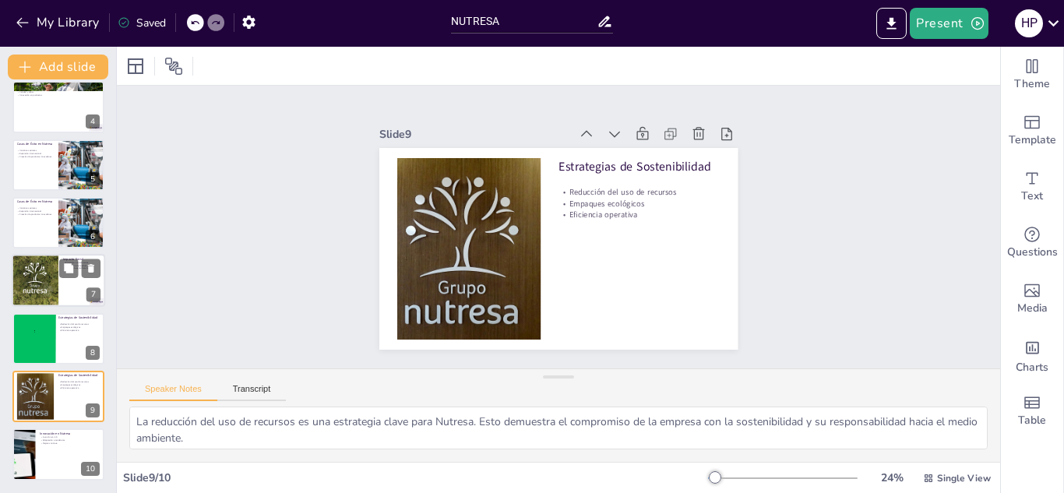
click at [25, 268] on div at bounding box center [35, 281] width 53 height 53
type textarea "Los programas comunitarios son una parte integral del enfoque de Nutresa hacia …"
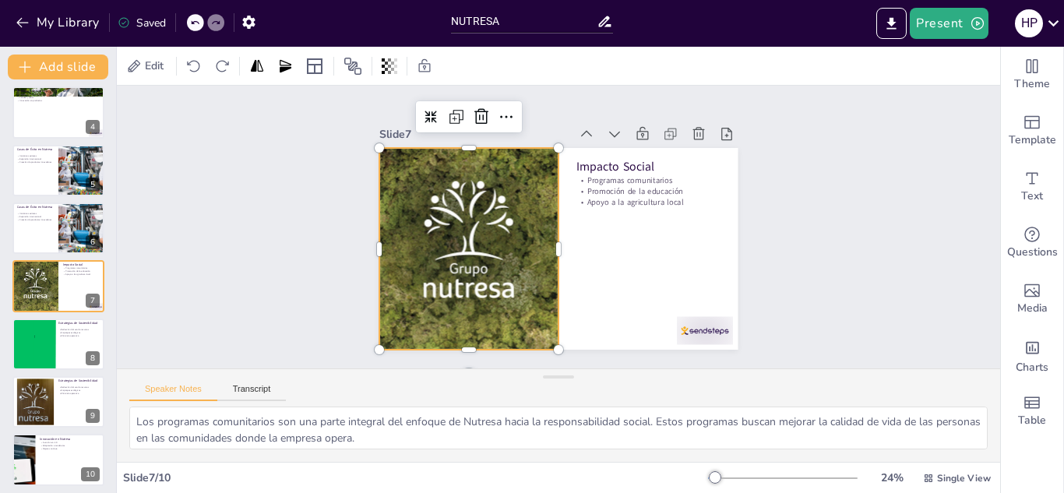
click at [462, 235] on div at bounding box center [467, 220] width 254 height 254
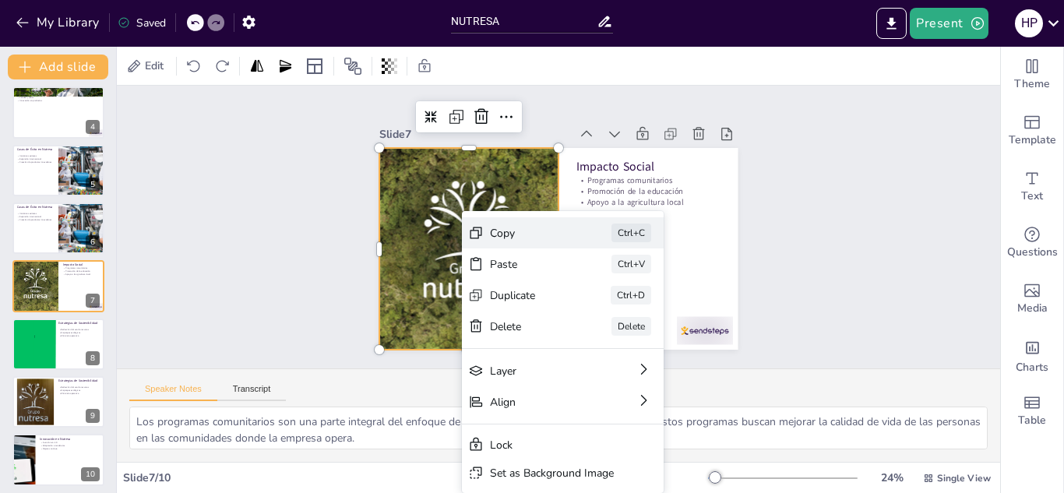
click at [534, 305] on div "Copy Ctrl+C" at bounding box center [632, 360] width 197 height 111
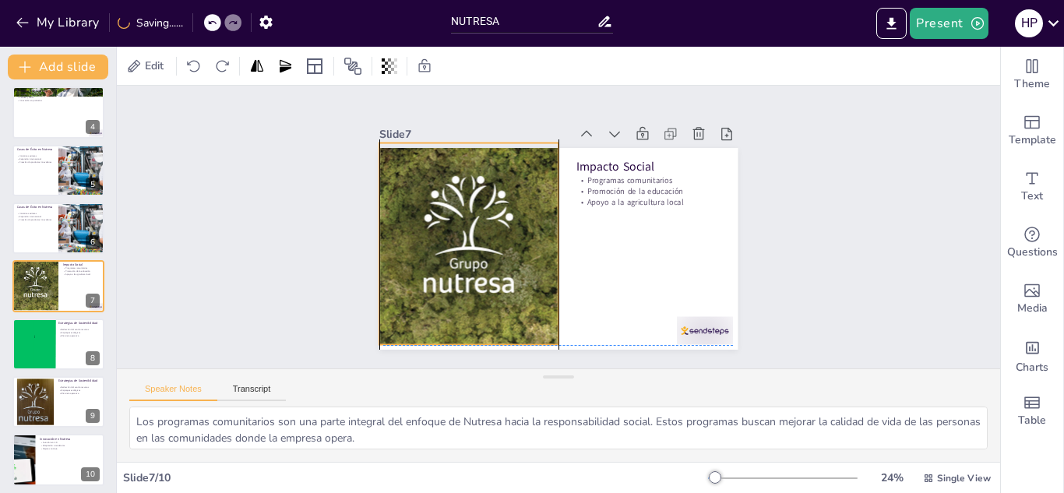
click at [492, 246] on div at bounding box center [480, 179] width 285 height 285
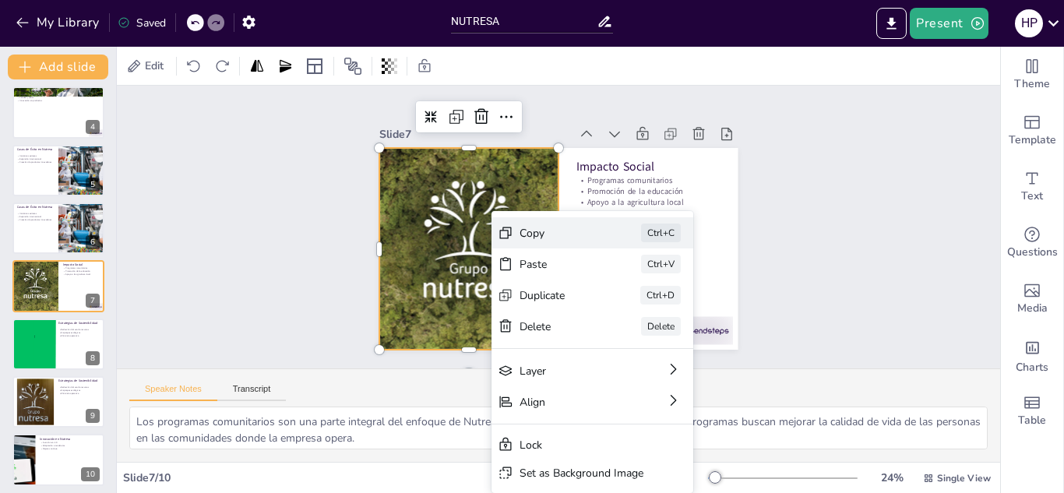
click at [561, 317] on div "Copy Ctrl+C" at bounding box center [659, 372] width 197 height 111
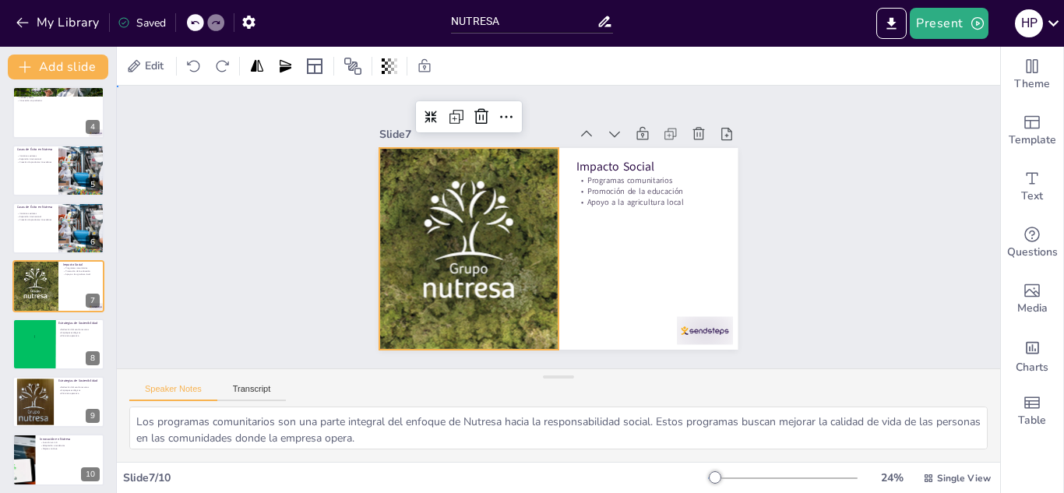
click at [329, 178] on div "Slide 1 Nutresa: Innovación y Sostenibilidad en la Alimentación Esta presentaci…" at bounding box center [559, 227] width 460 height 923
